Goal: Navigation & Orientation: Go to known website

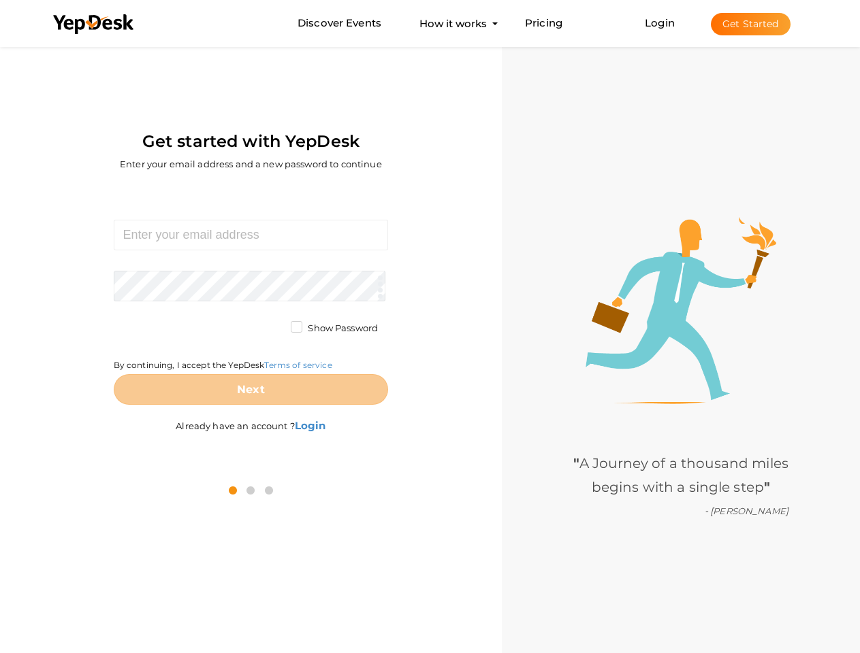
click at [429, 327] on div "Required. Invalid email. Checking You already have a YepDesk account. Please Si…" at bounding box center [250, 328] width 481 height 282
click at [94, 24] on use at bounding box center [93, 24] width 80 height 20
click at [660, 22] on link "Login" at bounding box center [659, 22] width 30 height 13
click at [750, 24] on button "Get Started" at bounding box center [750, 24] width 80 height 22
click at [311, 425] on b "Login" at bounding box center [310, 425] width 31 height 13
